Goal: Transaction & Acquisition: Purchase product/service

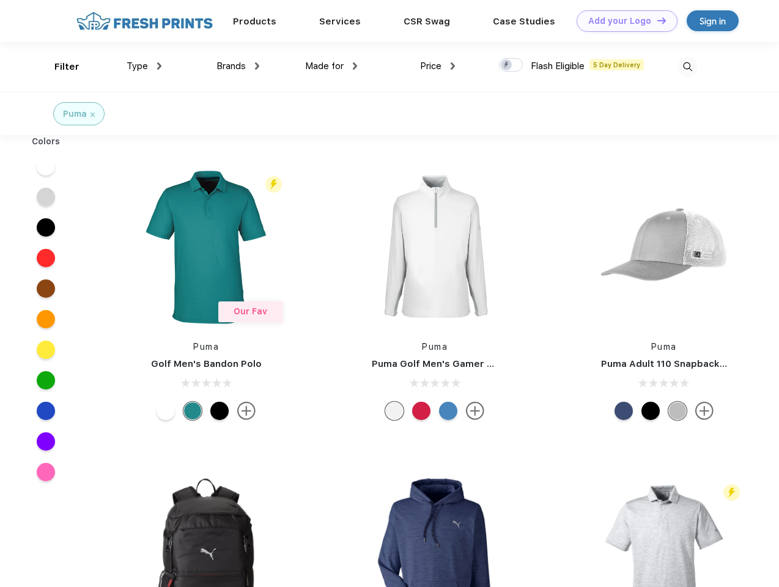
click at [622, 21] on link "Add your Logo Design Tool" at bounding box center [627, 20] width 101 height 21
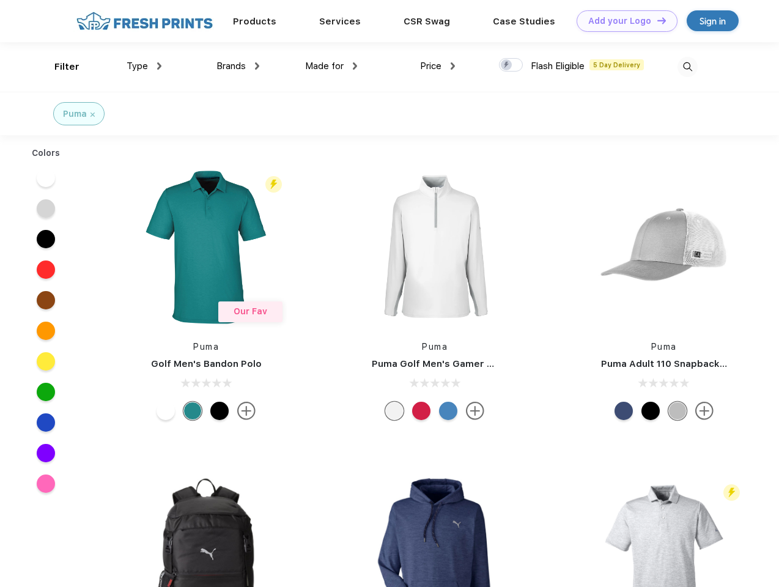
click at [0, 0] on div "Design Tool" at bounding box center [0, 0] width 0 height 0
click at [656, 20] on link "Add your Logo Design Tool" at bounding box center [627, 20] width 101 height 21
click at [59, 67] on div "Filter" at bounding box center [66, 67] width 25 height 14
click at [144, 66] on span "Type" at bounding box center [137, 66] width 21 height 11
click at [238, 66] on span "Brands" at bounding box center [230, 66] width 29 height 11
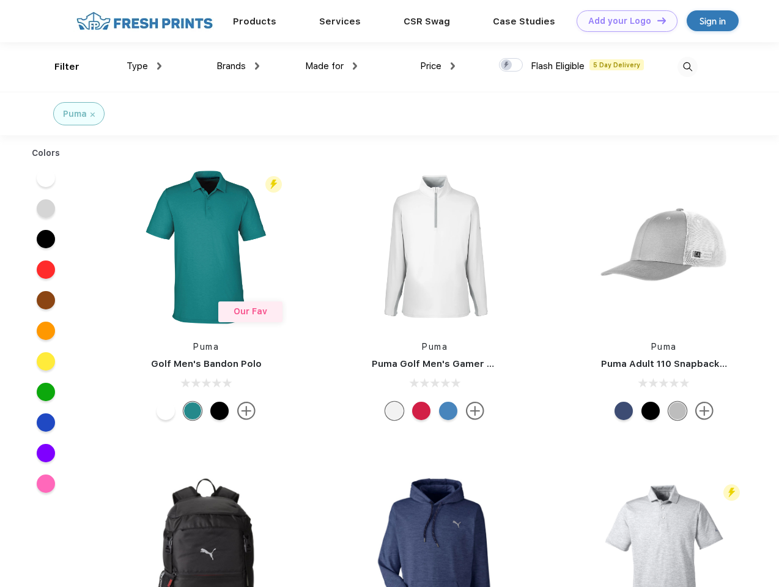
click at [331, 66] on span "Made for" at bounding box center [324, 66] width 39 height 11
click at [438, 66] on span "Price" at bounding box center [430, 66] width 21 height 11
click at [511, 65] on div at bounding box center [511, 64] width 24 height 13
click at [507, 65] on input "checkbox" at bounding box center [503, 61] width 8 height 8
click at [687, 67] on img at bounding box center [687, 67] width 20 height 20
